Goal: Task Accomplishment & Management: Manage account settings

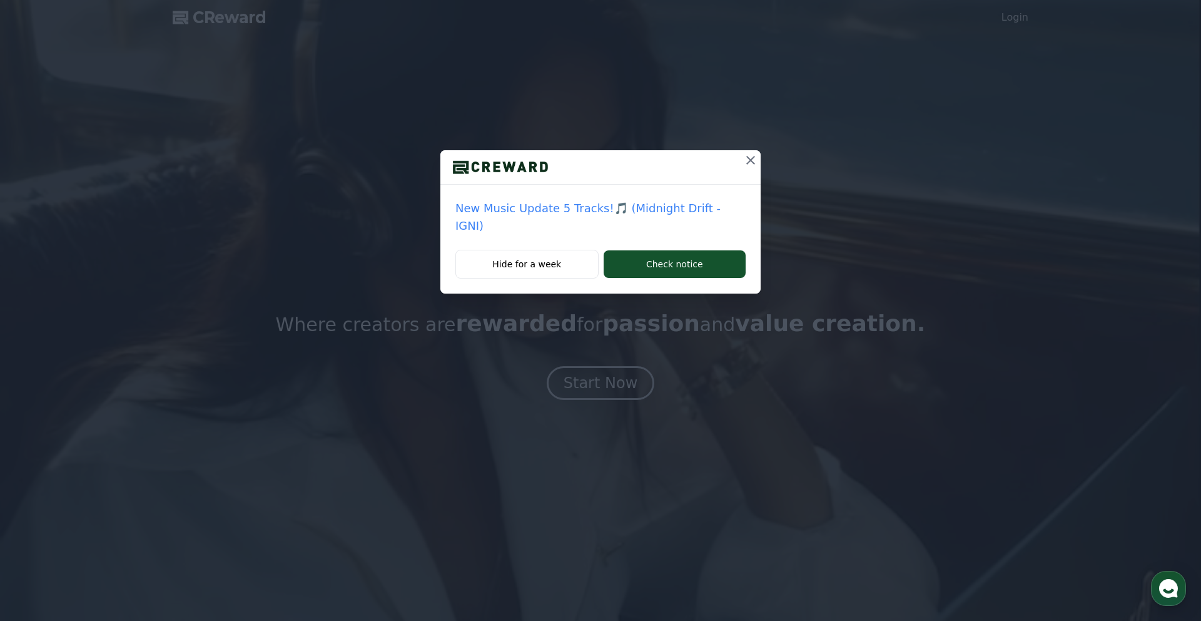
click at [744, 158] on icon at bounding box center [750, 160] width 15 height 15
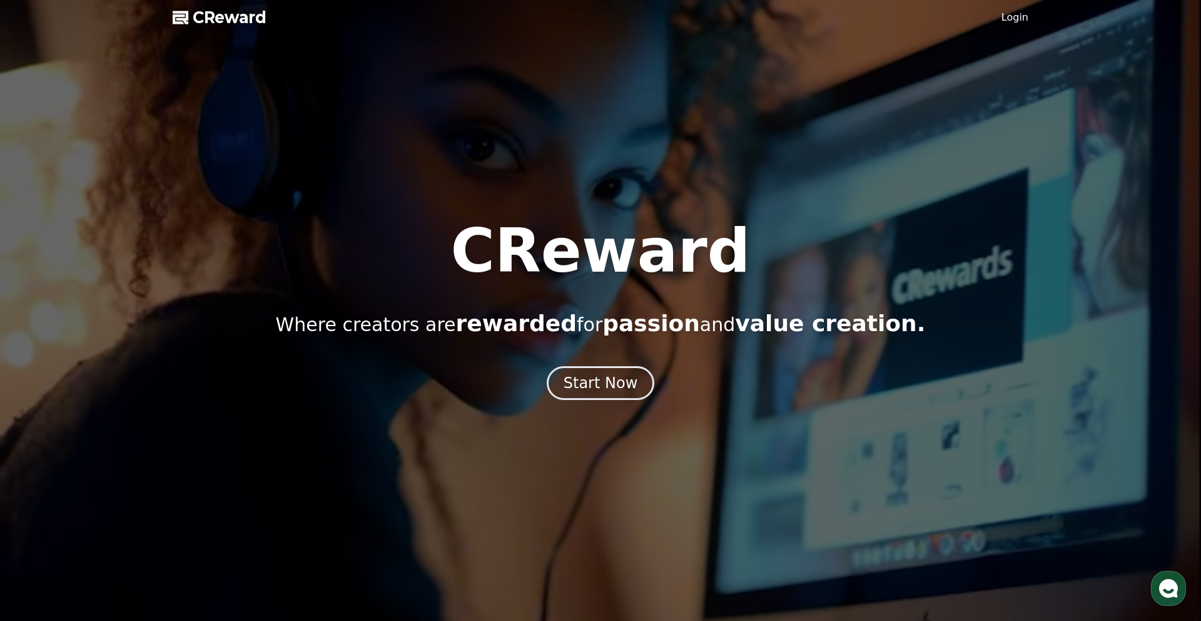
click at [1035, 27] on div at bounding box center [600, 310] width 1201 height 621
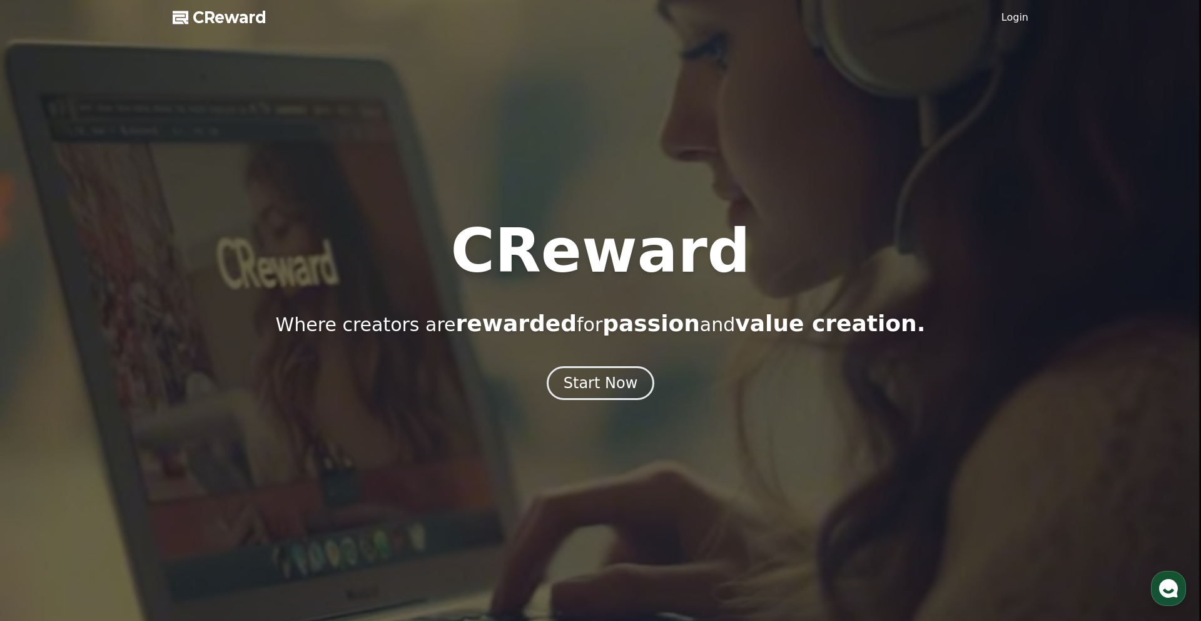
click at [1027, 24] on link "Login" at bounding box center [1014, 17] width 27 height 15
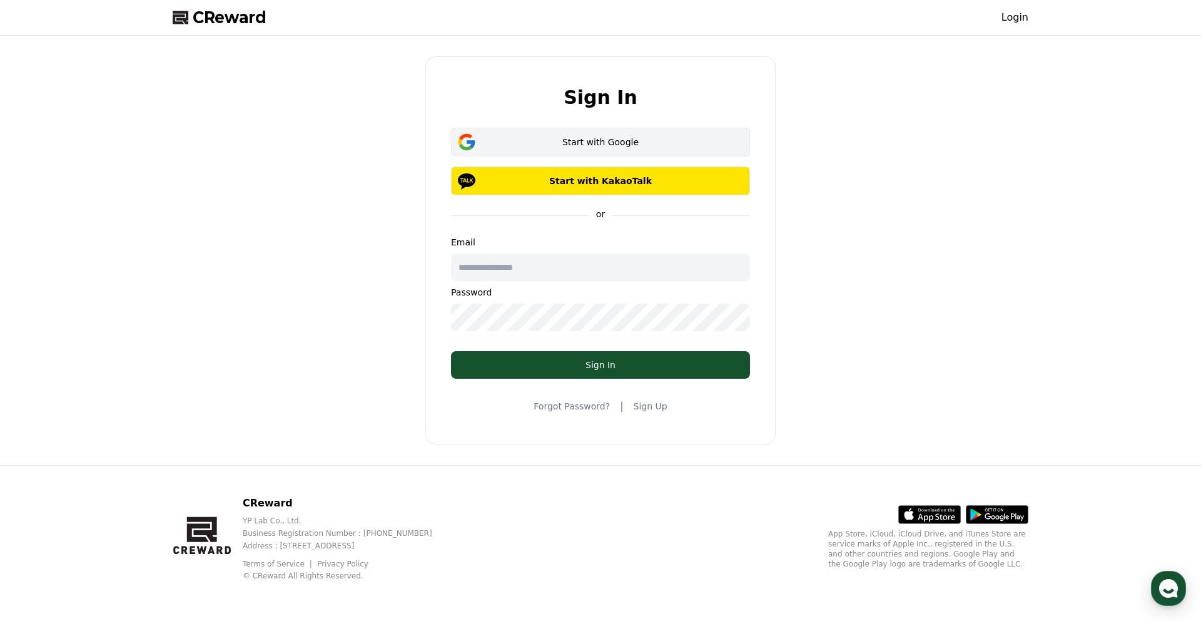
click at [611, 154] on button "Start with Google" at bounding box center [600, 142] width 299 height 29
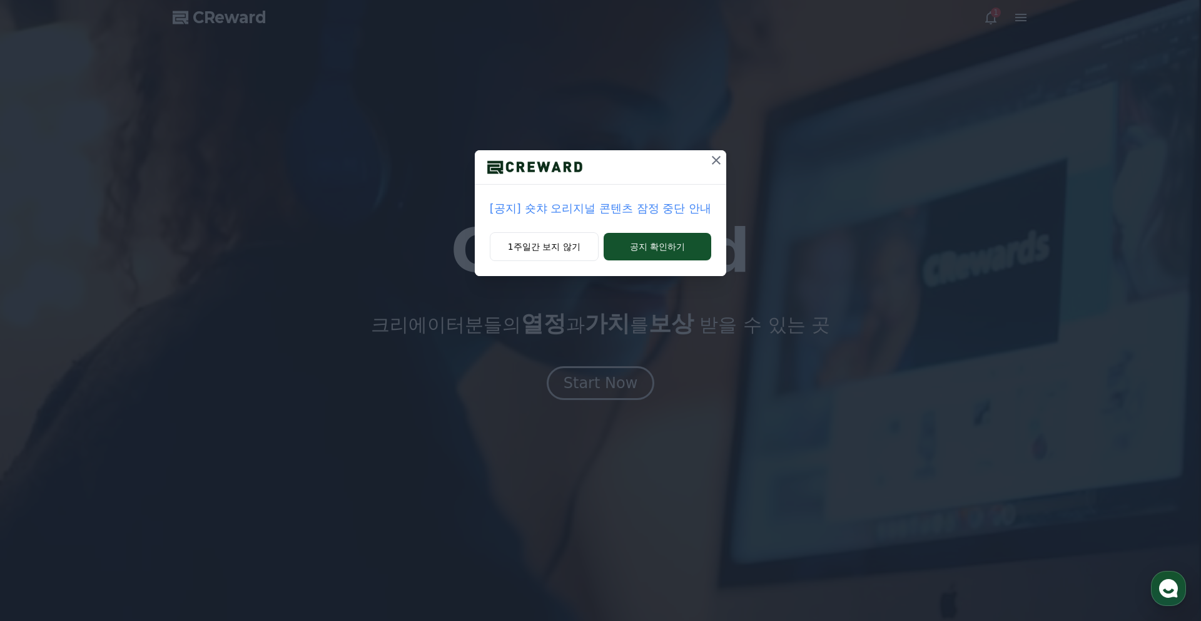
click at [602, 210] on p "[공지] 숏챠 오리지널 콘텐츠 잠정 중단 안내" at bounding box center [600, 209] width 221 height 18
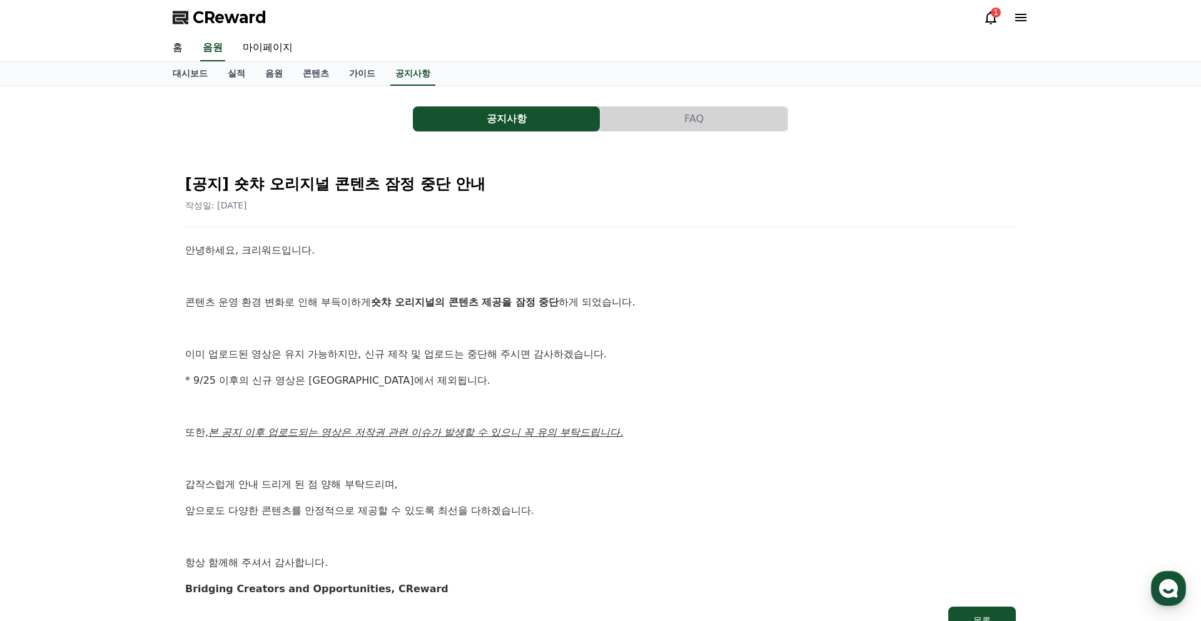
click at [560, 116] on button "공지사항" at bounding box center [506, 118] width 187 height 25
click at [190, 81] on link "대시보드" at bounding box center [190, 74] width 55 height 24
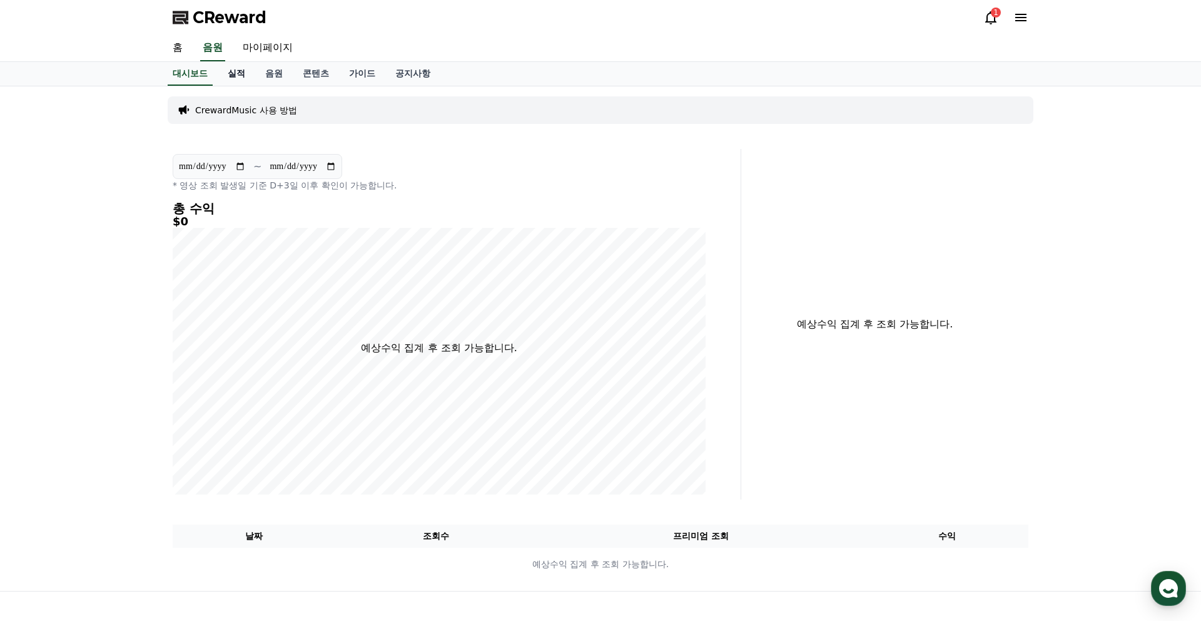
click at [233, 79] on link "실적" at bounding box center [237, 74] width 38 height 24
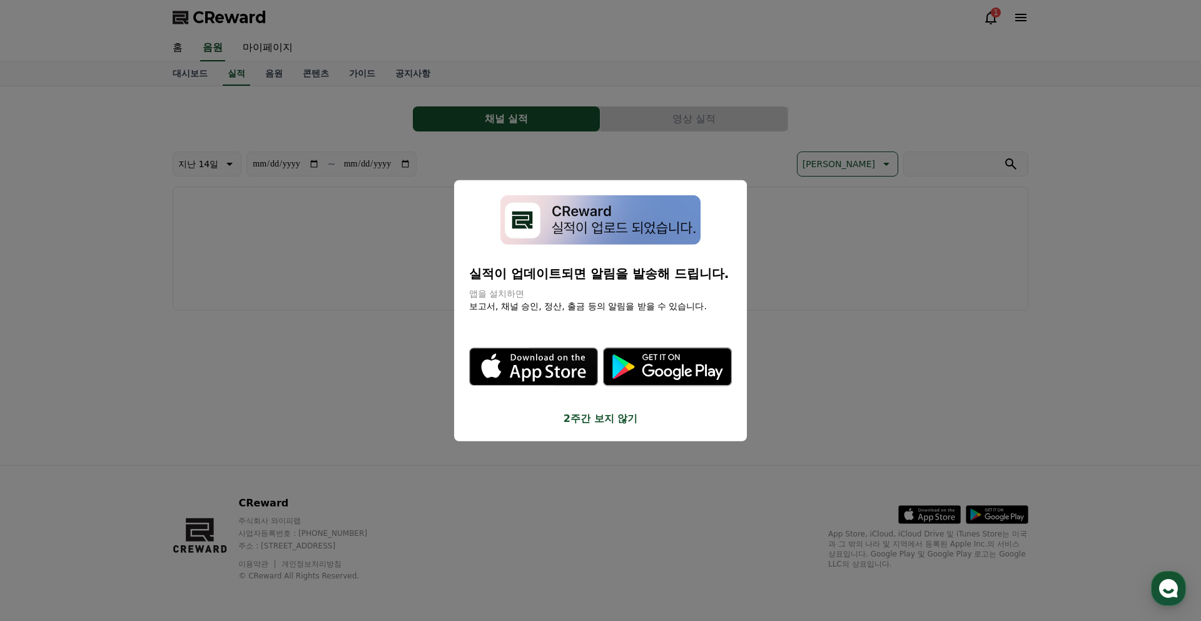
click at [179, 78] on button "close modal" at bounding box center [600, 310] width 1201 height 621
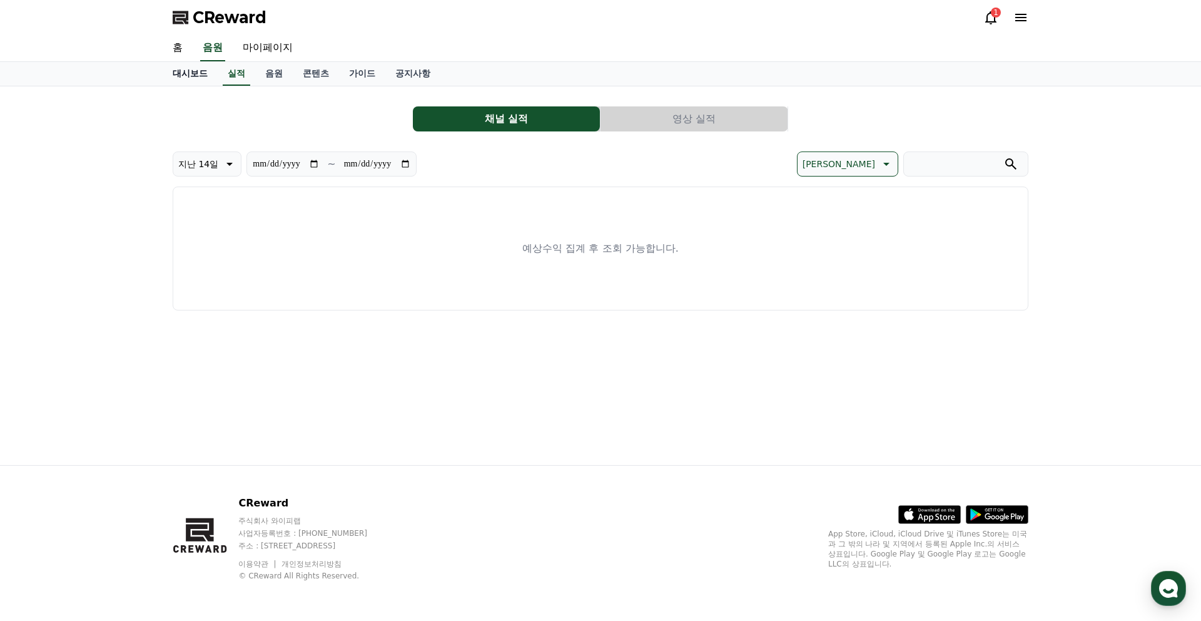
click at [179, 77] on link "대시보드" at bounding box center [190, 74] width 55 height 24
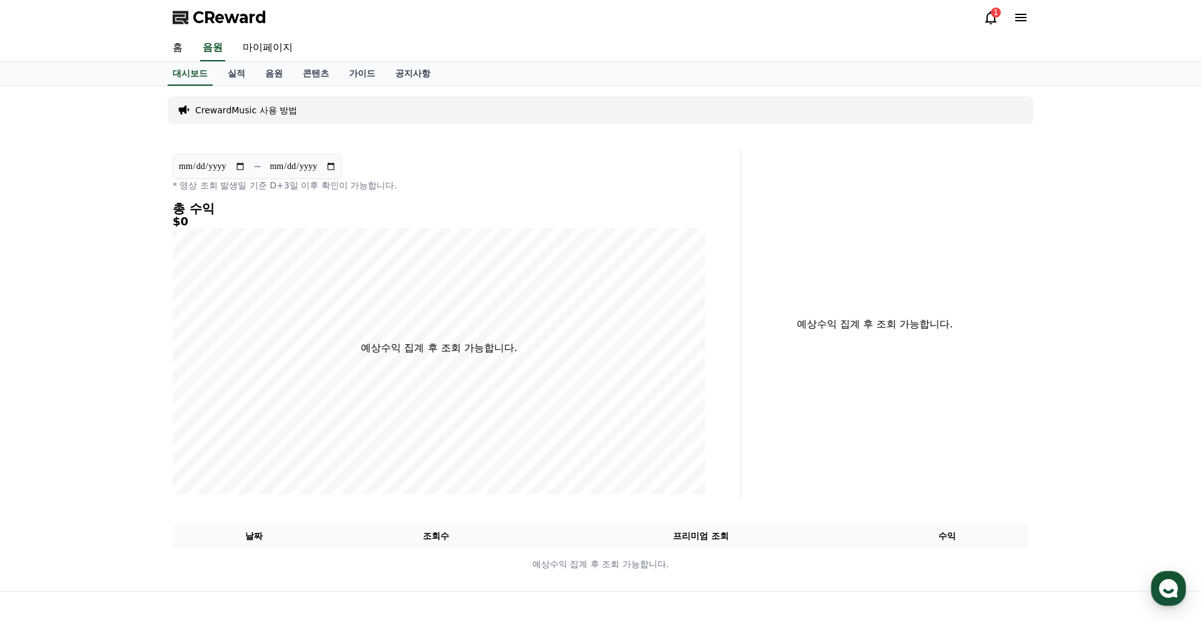
click at [256, 89] on div "**********" at bounding box center [601, 338] width 876 height 504
click at [263, 76] on link "음원" at bounding box center [274, 74] width 38 height 24
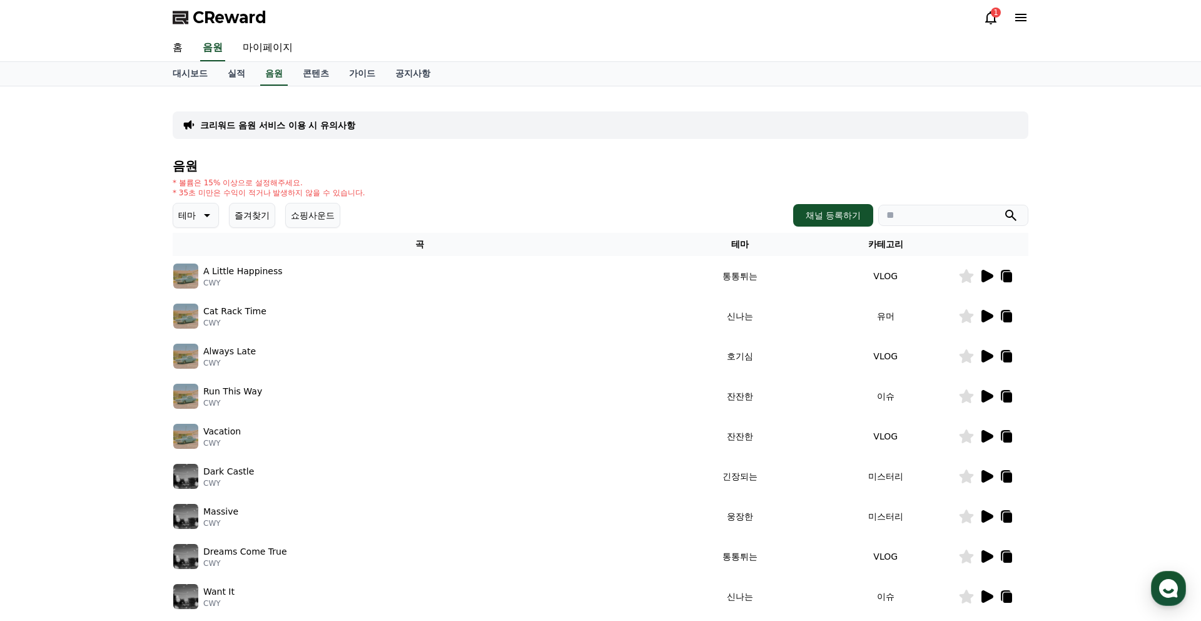
click at [185, 280] on img at bounding box center [185, 275] width 25 height 25
click at [989, 274] on icon at bounding box center [987, 276] width 12 height 13
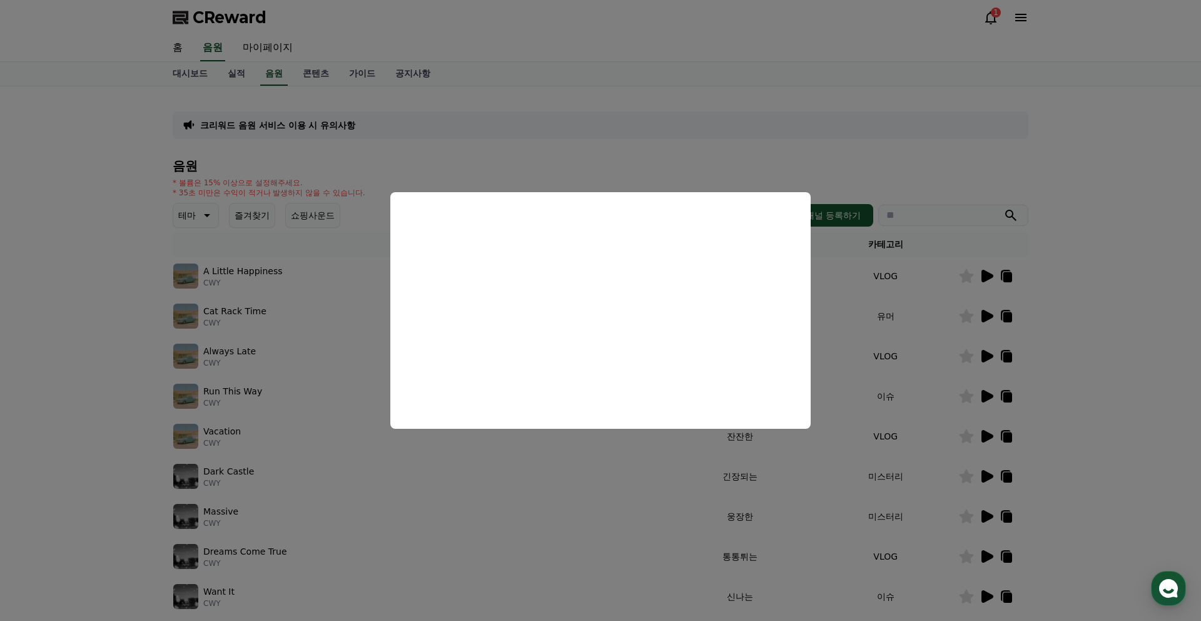
click at [864, 307] on button "close modal" at bounding box center [600, 310] width 1201 height 621
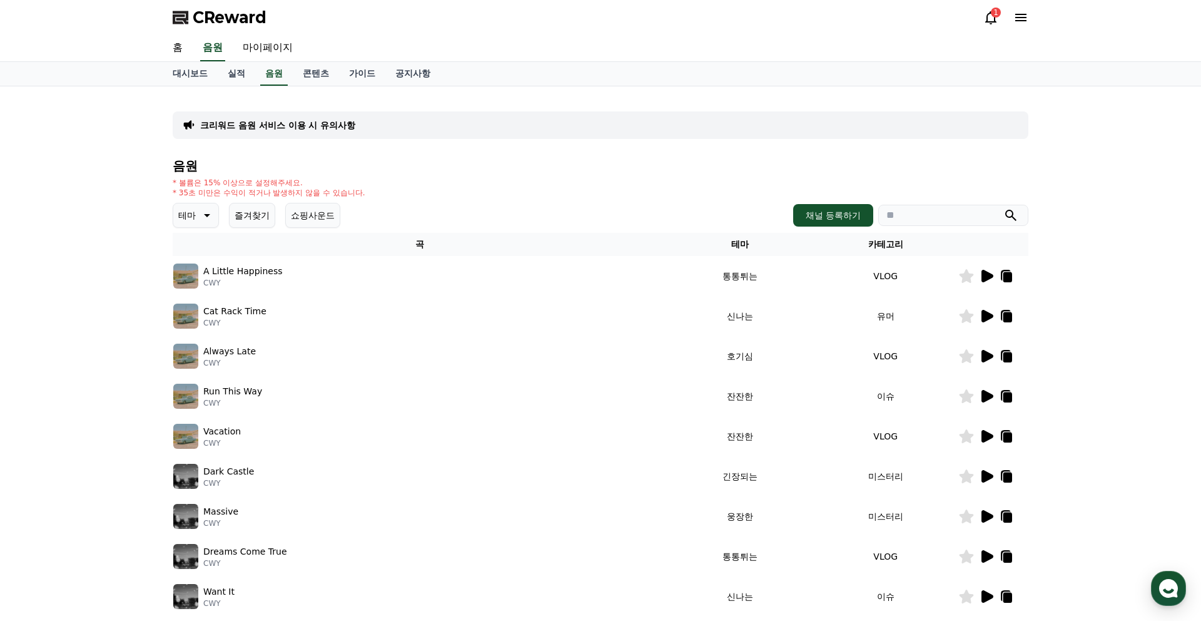
click at [821, 280] on td "VLOG" at bounding box center [886, 276] width 146 height 40
click at [315, 83] on link "콘텐츠" at bounding box center [316, 74] width 46 height 24
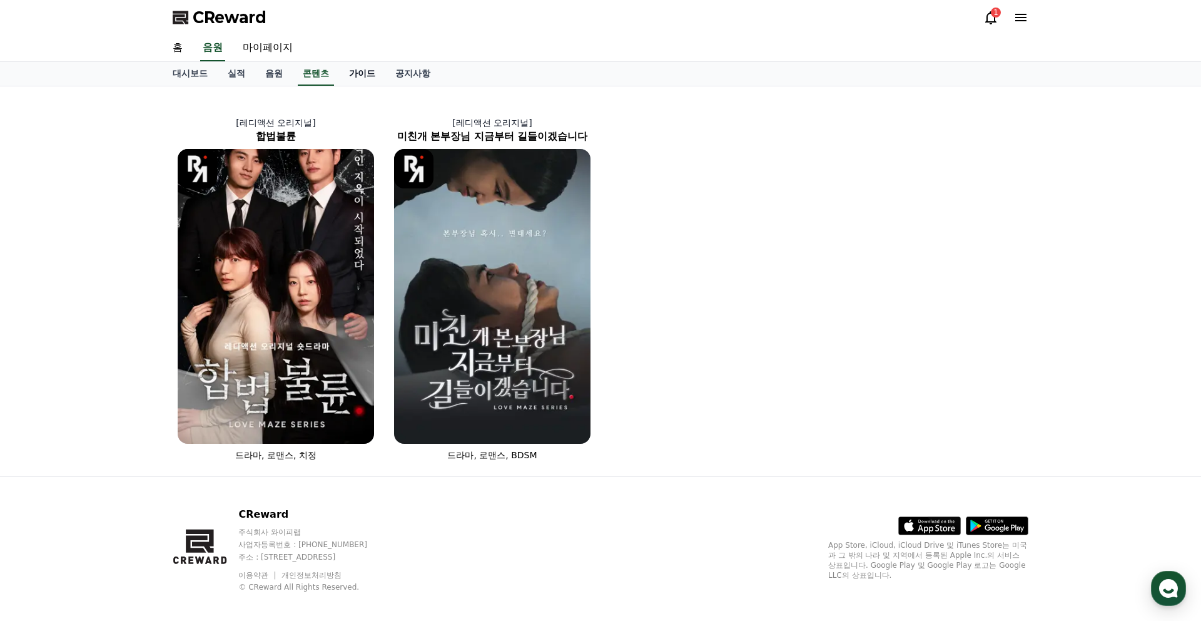
click at [363, 78] on link "가이드" at bounding box center [362, 74] width 46 height 24
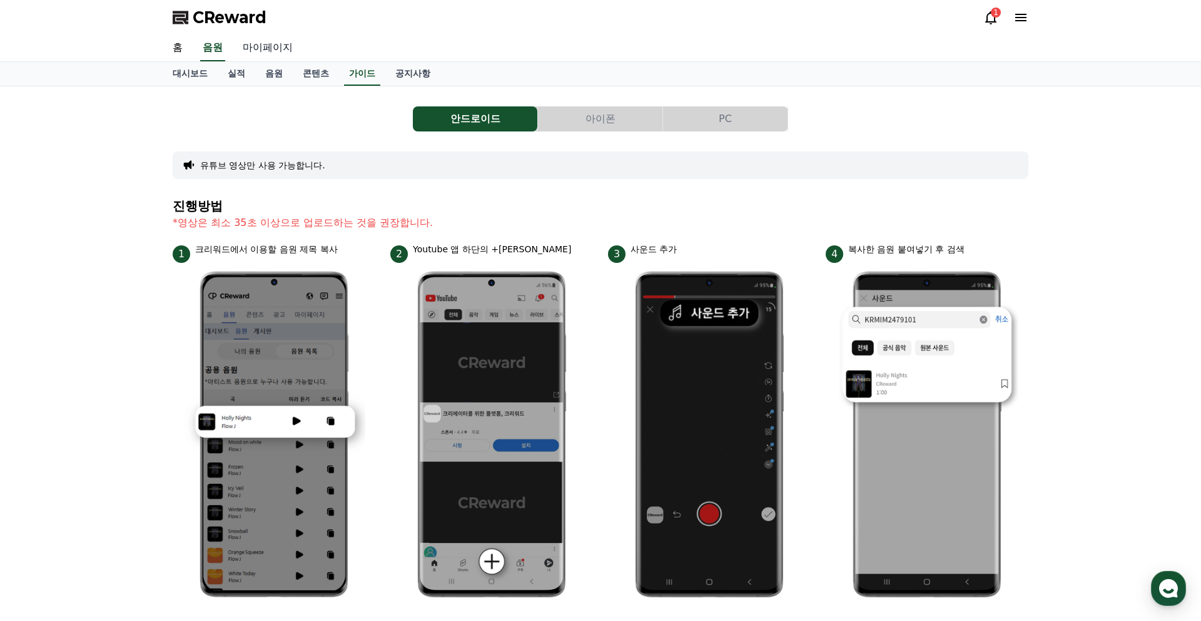
click at [258, 45] on link "마이페이지" at bounding box center [268, 48] width 70 height 26
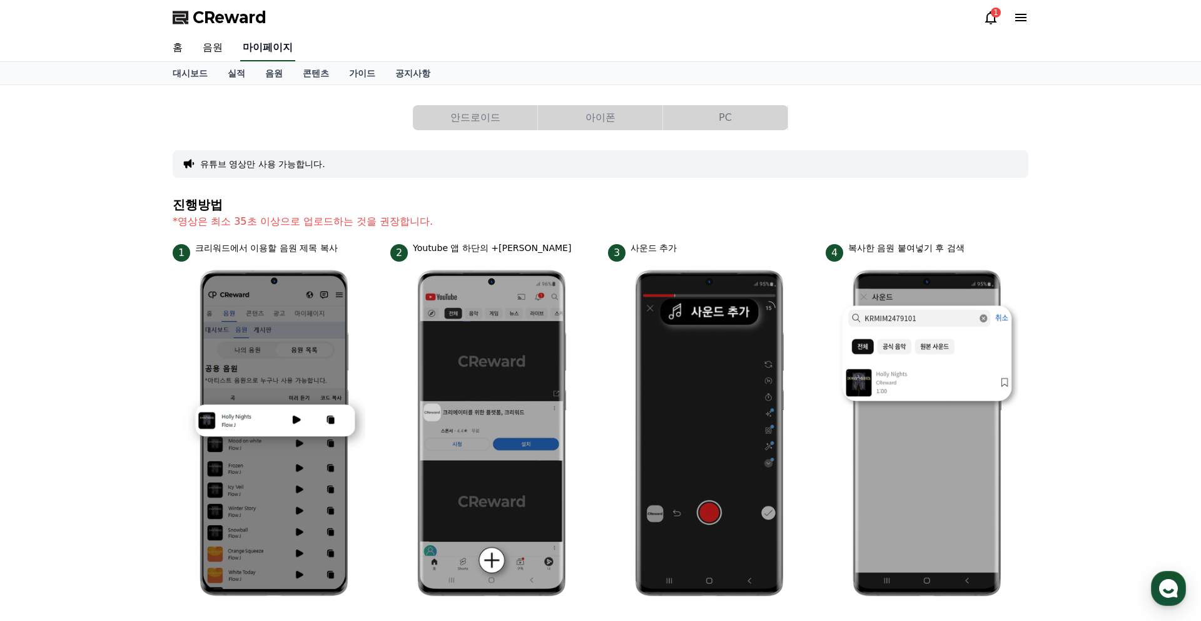
select select "**********"
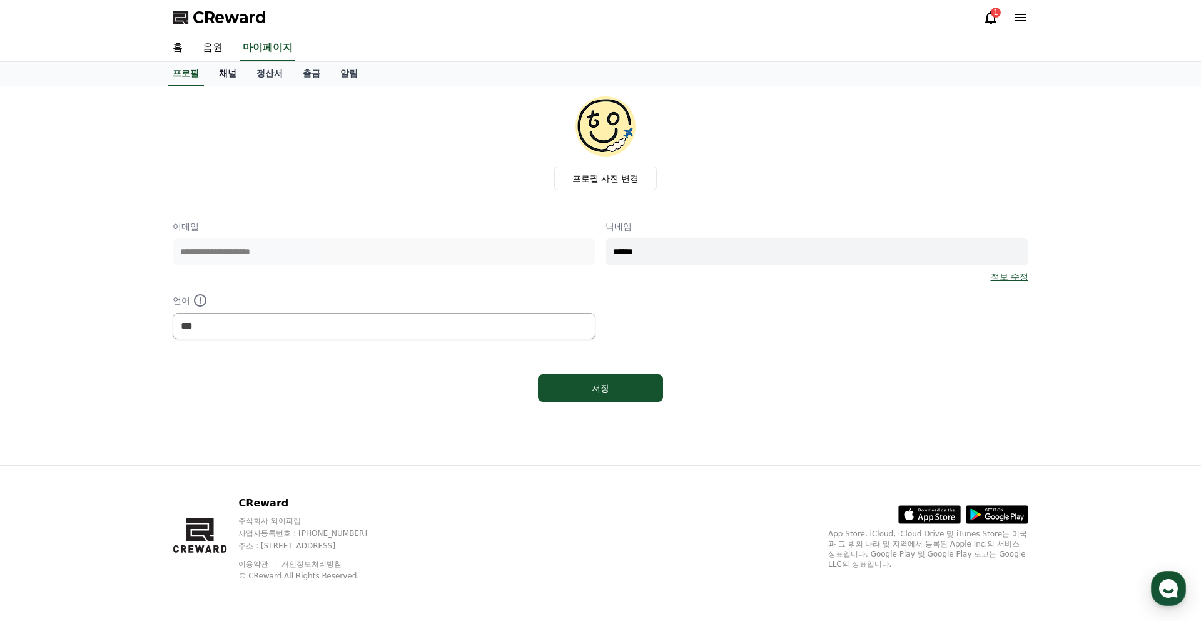
click at [231, 76] on link "채널" at bounding box center [228, 74] width 38 height 24
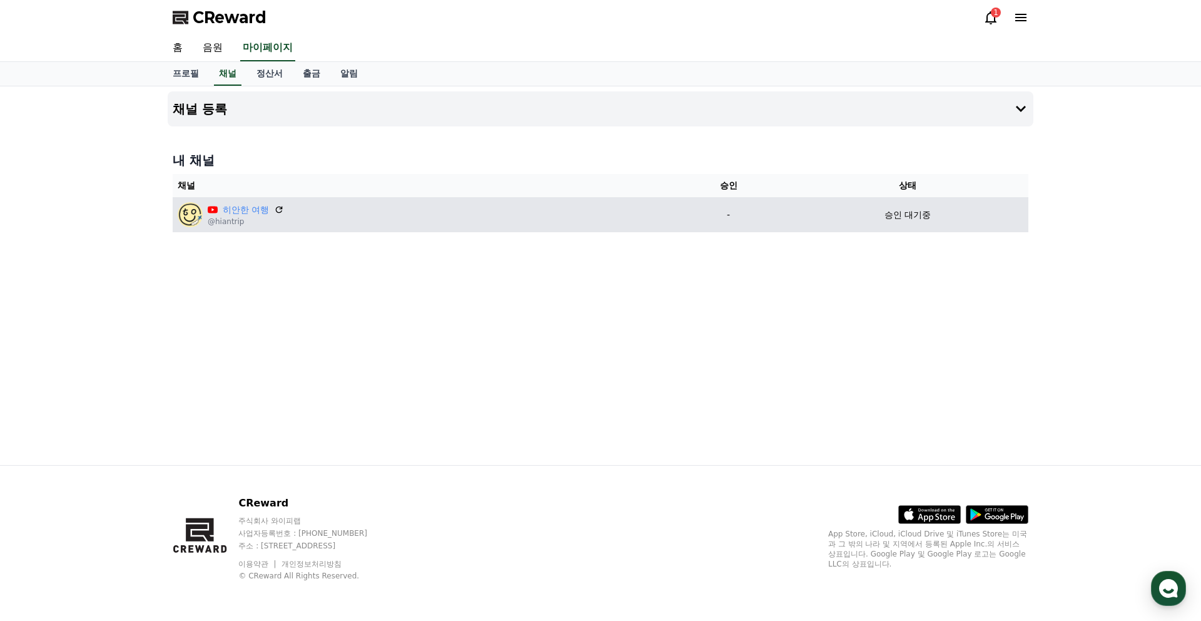
drag, startPoint x: 891, startPoint y: 216, endPoint x: 983, endPoint y: 214, distance: 91.4
click at [983, 214] on div "승인 대기중" at bounding box center [907, 214] width 231 height 13
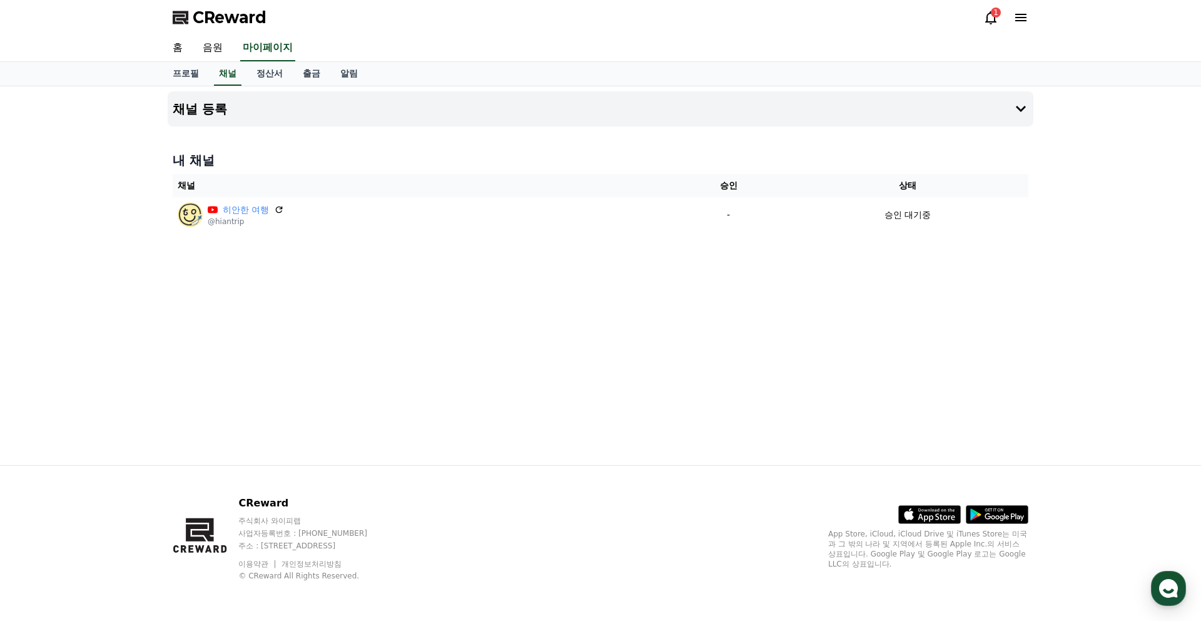
click at [989, 18] on icon at bounding box center [990, 17] width 15 height 15
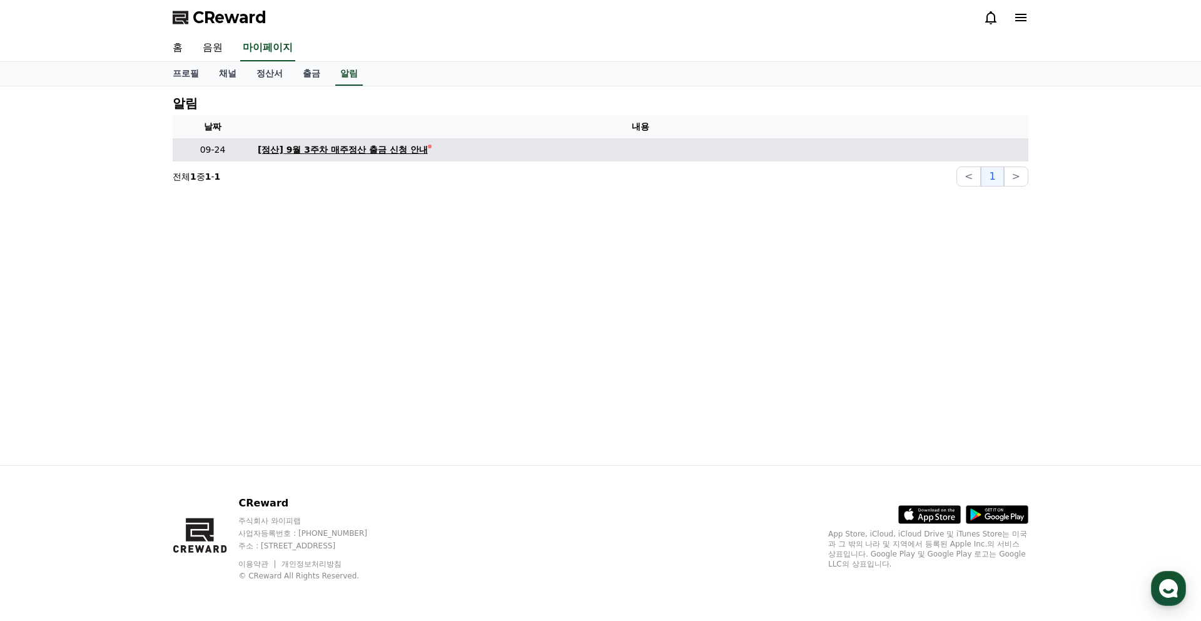
click at [382, 153] on div "[정산] 9월 3주차 매주정산 출금 신청 안내" at bounding box center [343, 149] width 170 height 13
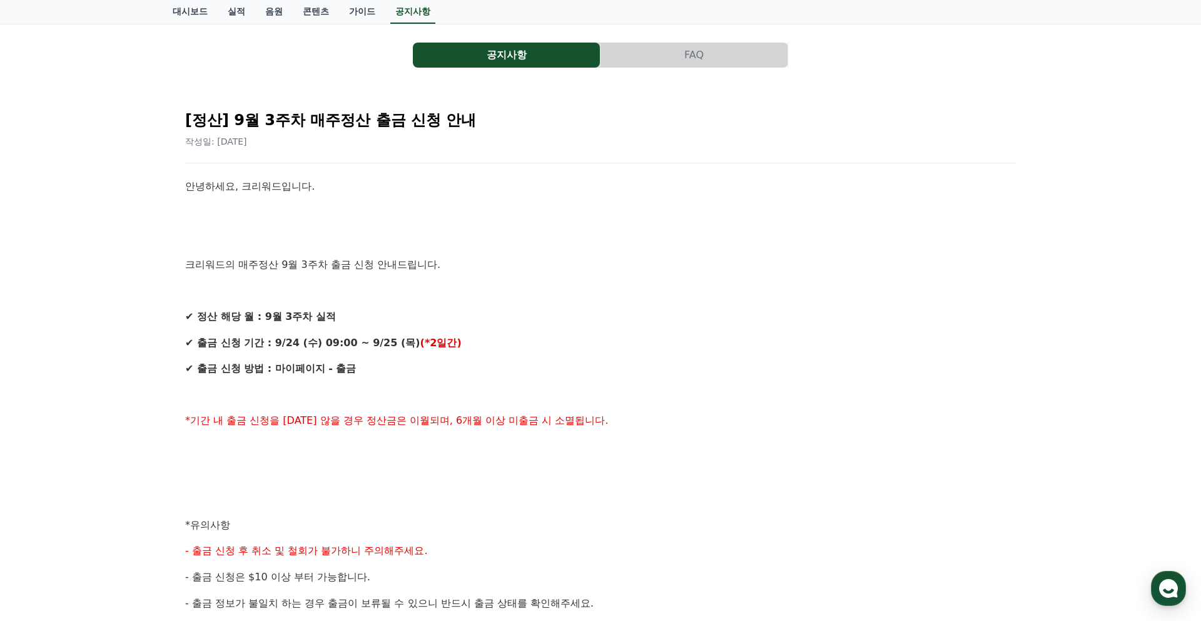
scroll to position [53, 0]
